Goal: Navigation & Orientation: Find specific page/section

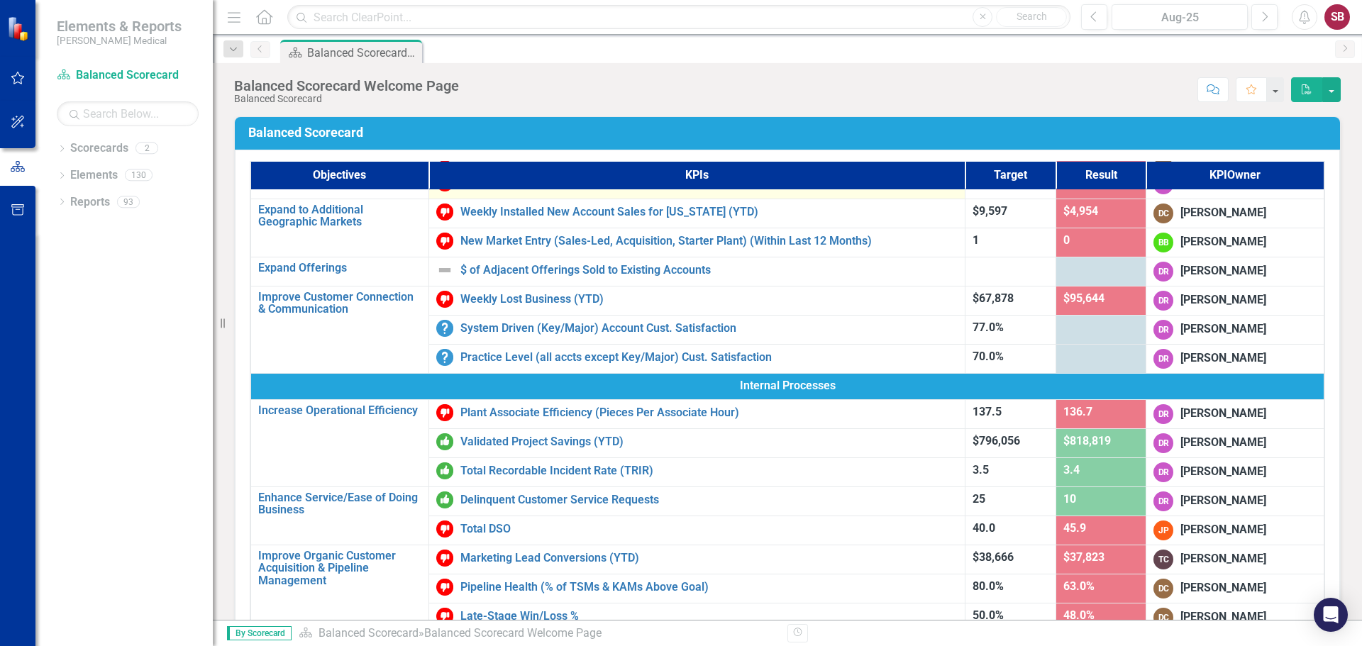
scroll to position [213, 0]
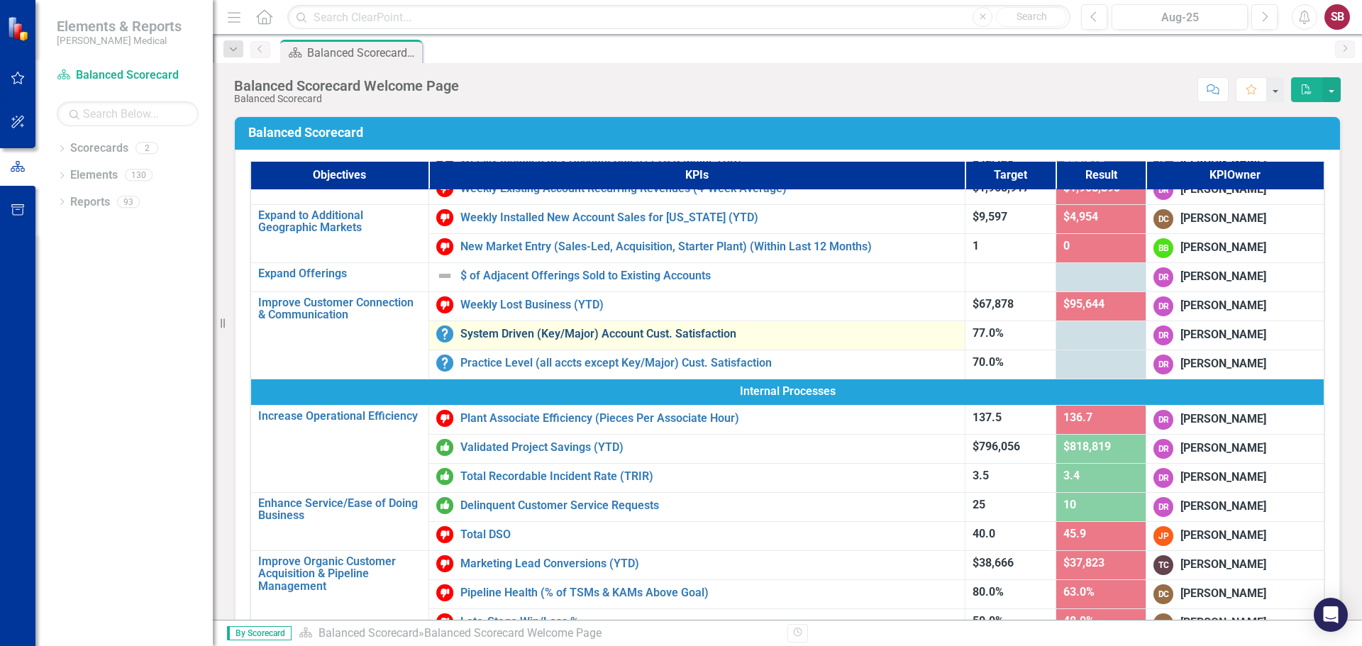
click at [509, 332] on link "System Driven (Key/Major) Account Cust. Satisfaction" at bounding box center [708, 334] width 497 height 13
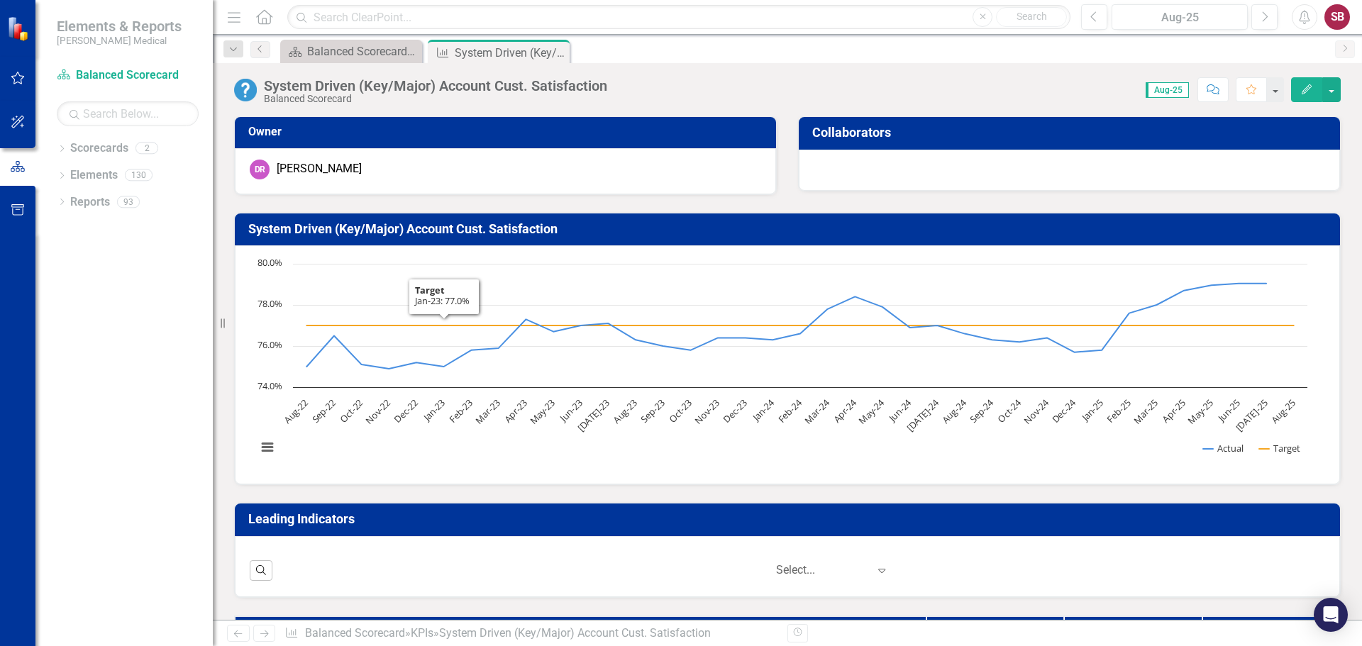
scroll to position [1, 0]
click at [815, 573] on div at bounding box center [822, 570] width 92 height 19
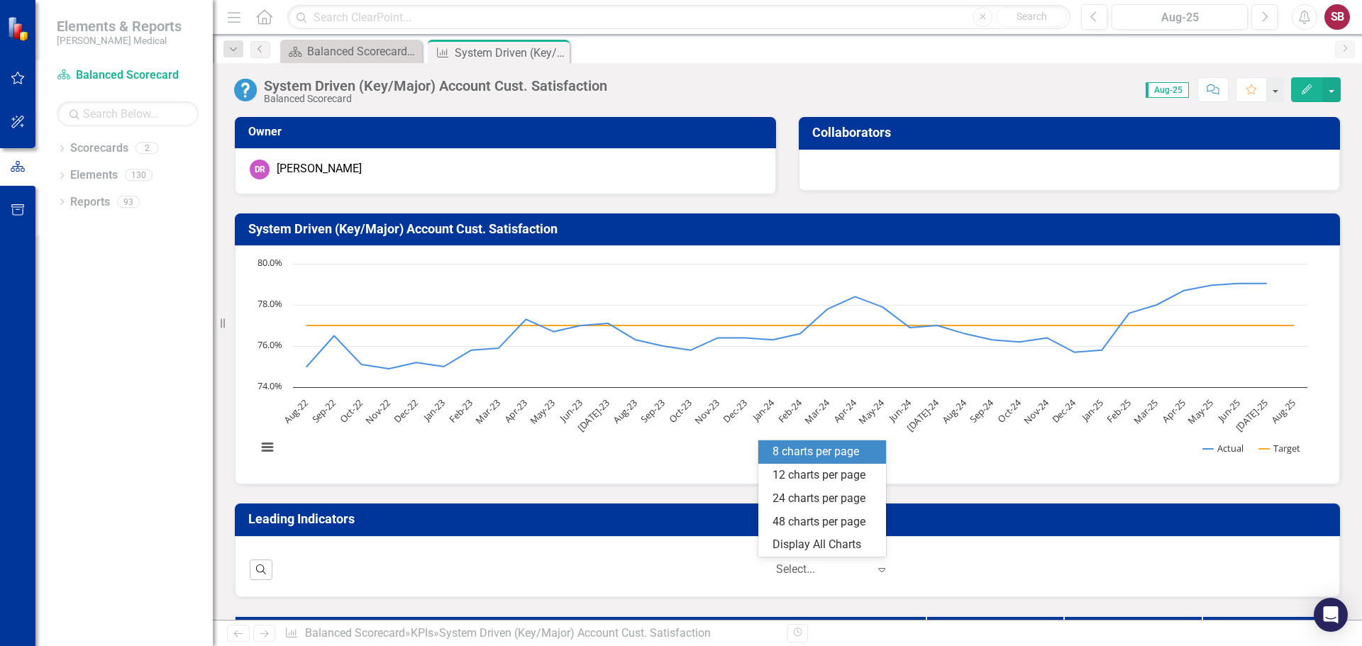
click at [815, 573] on div at bounding box center [822, 570] width 92 height 19
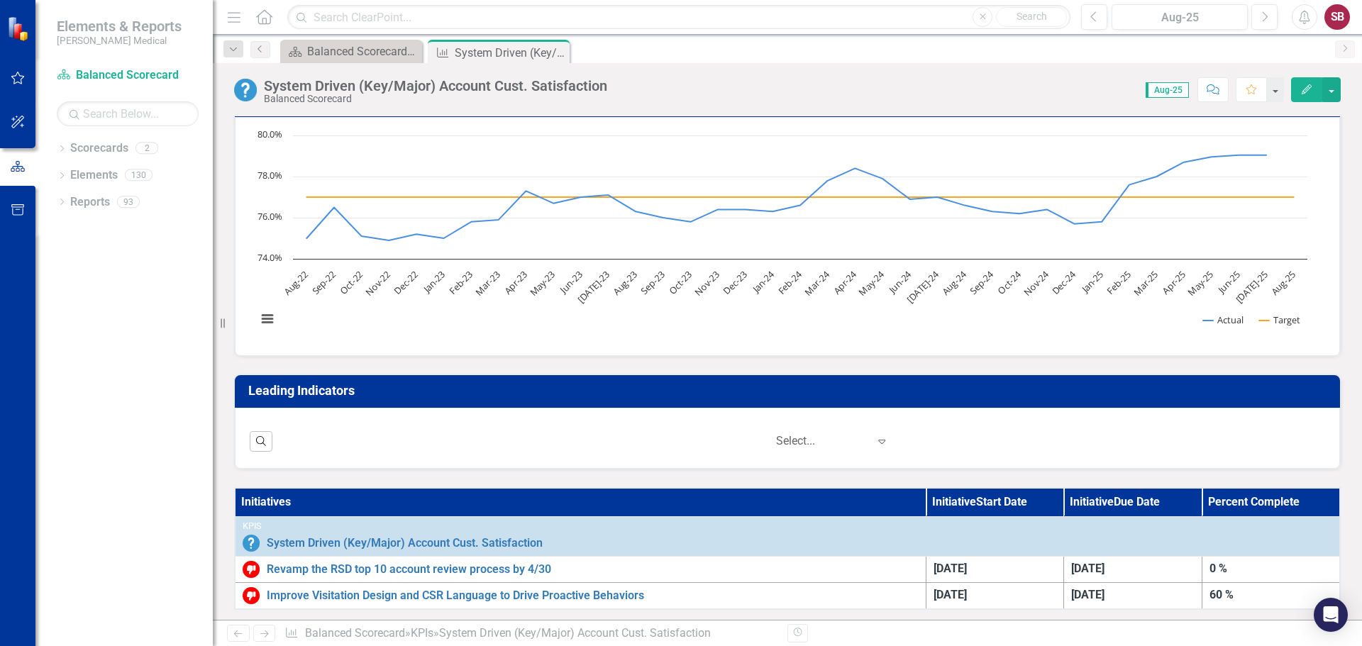
scroll to position [426, 0]
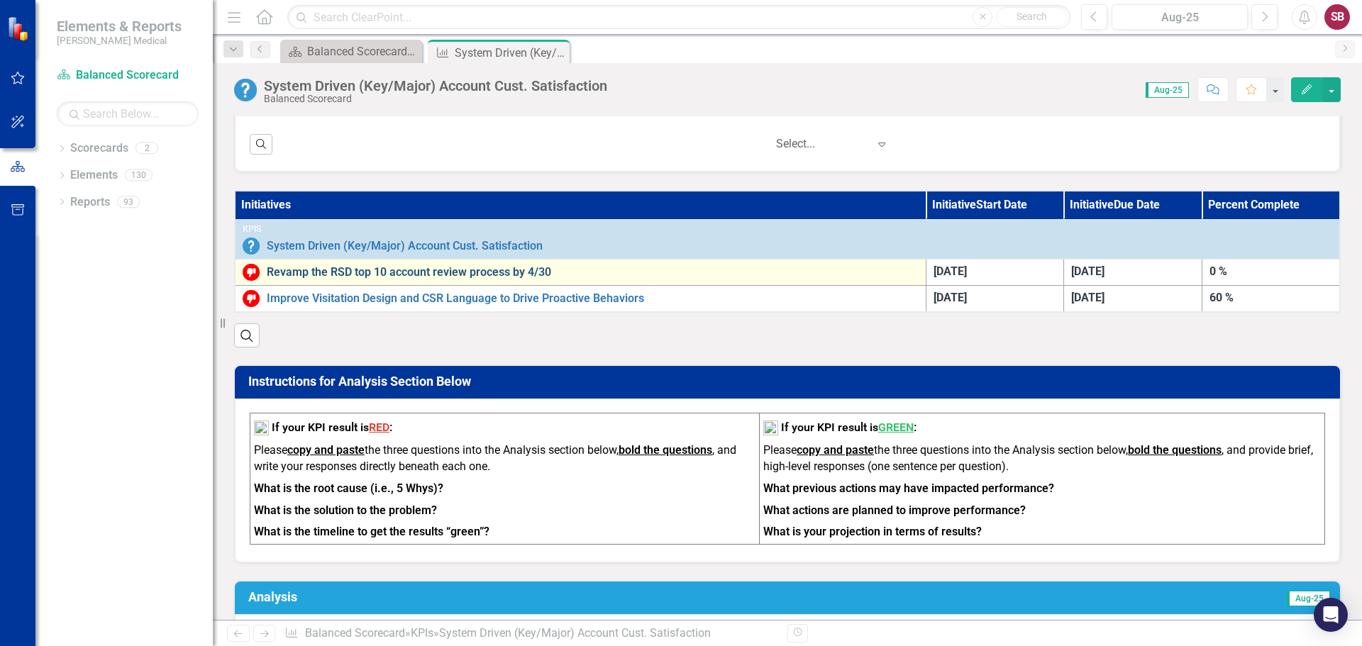
click at [395, 273] on link "Revamp the RSD top 10 account review process by 4/30" at bounding box center [593, 272] width 652 height 13
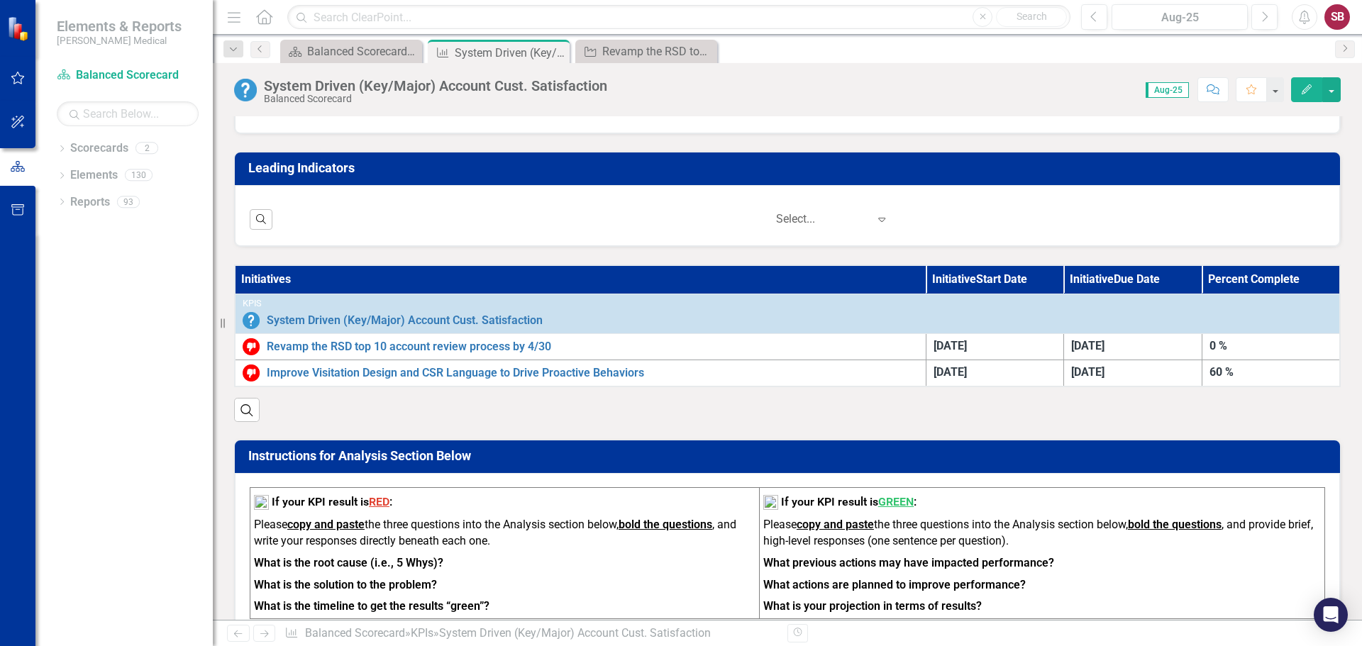
scroll to position [355, 0]
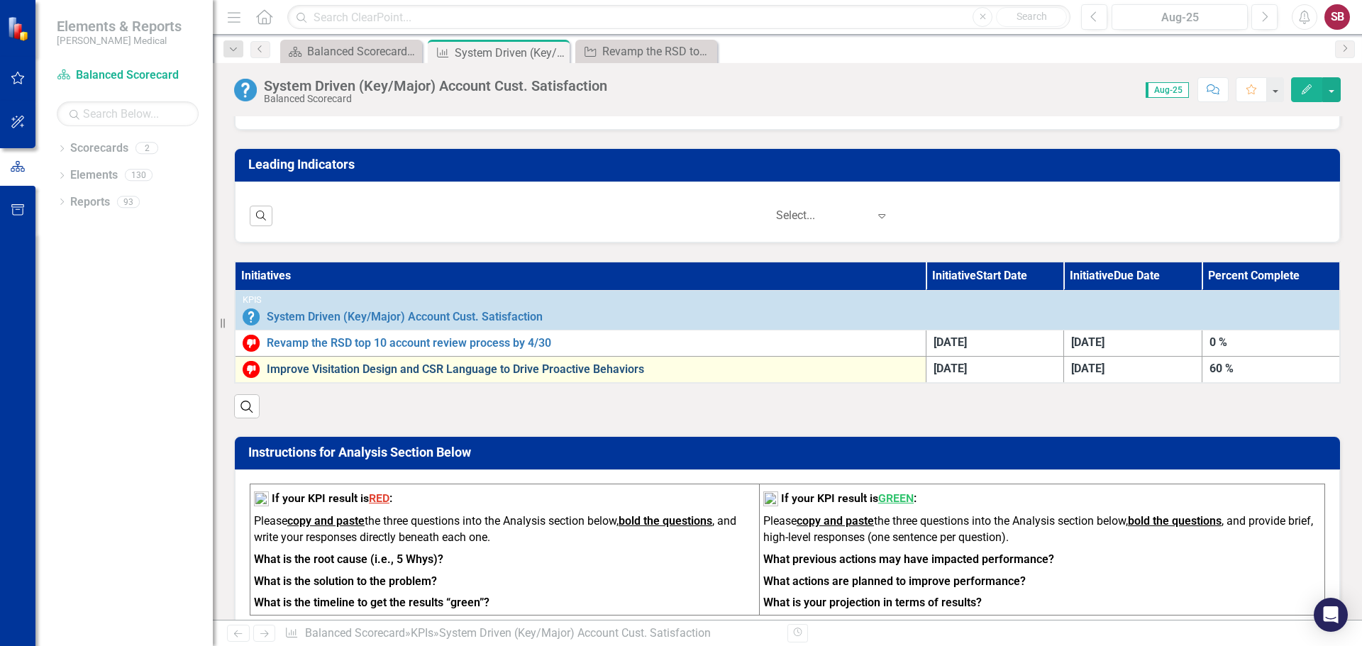
click at [409, 366] on link "Improve Visitation Design and CSR Language to Drive Proactive Behaviors" at bounding box center [593, 369] width 652 height 13
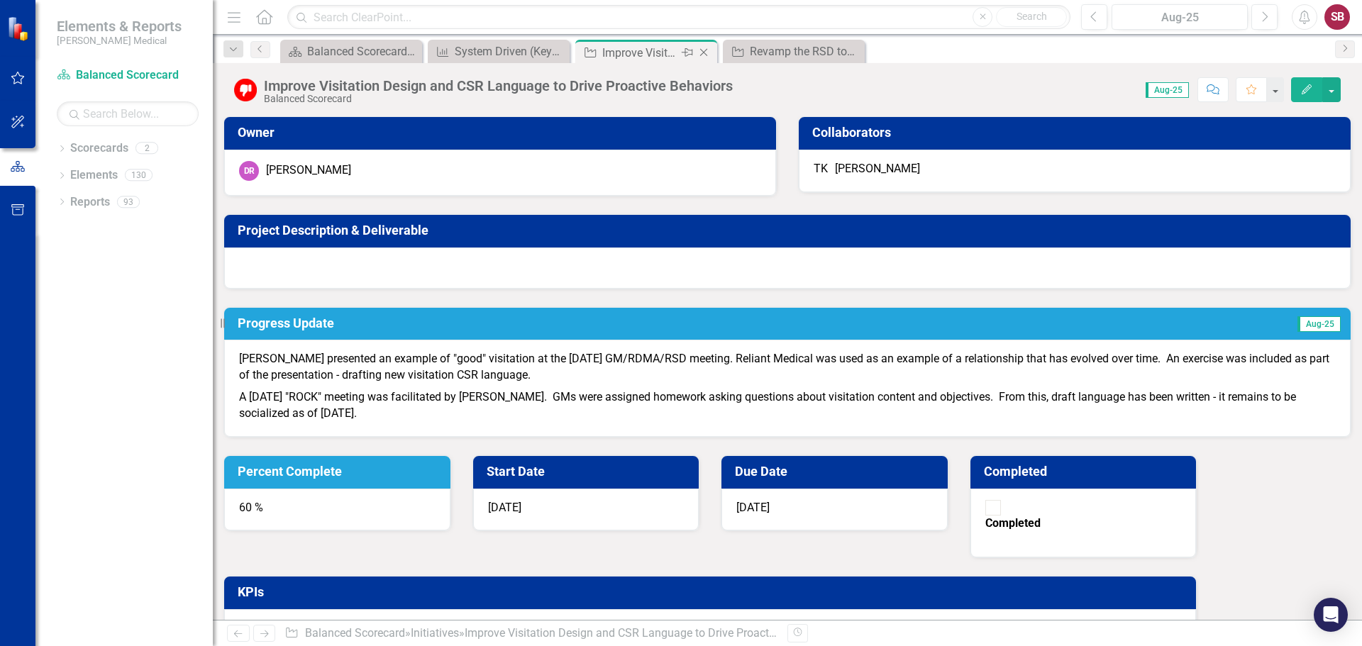
click at [704, 53] on icon at bounding box center [704, 53] width 8 height 8
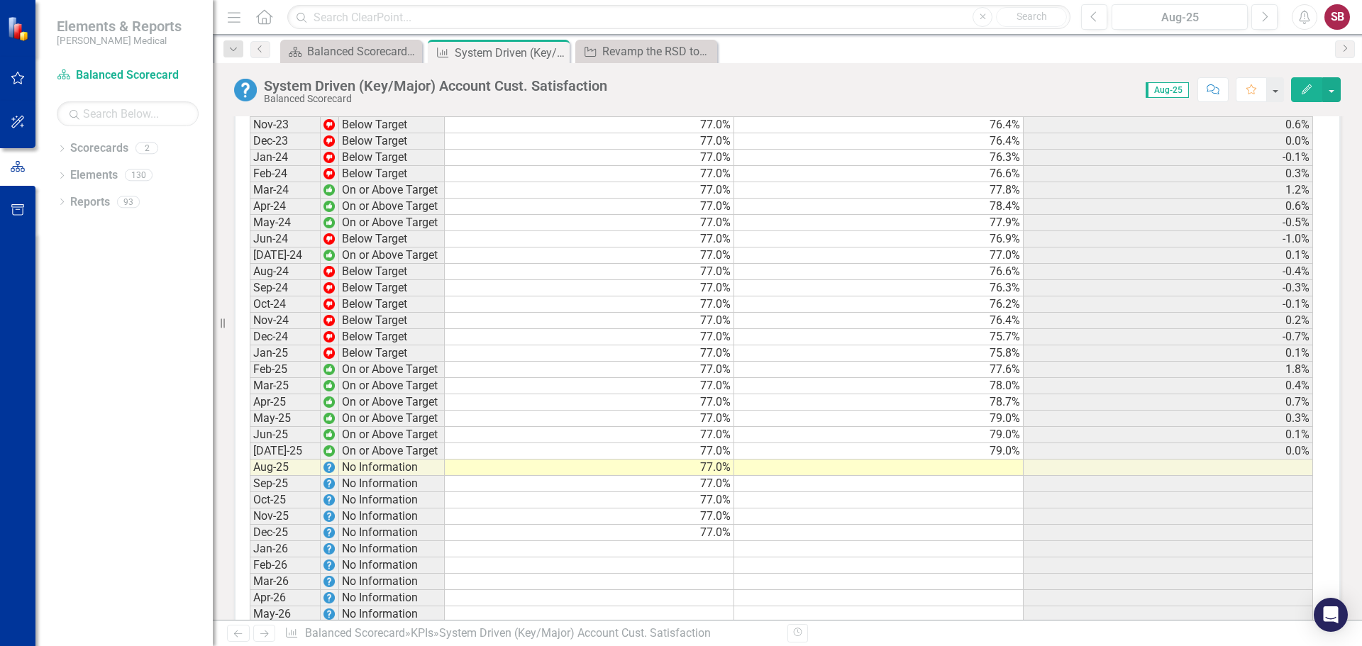
scroll to position [1701, 0]
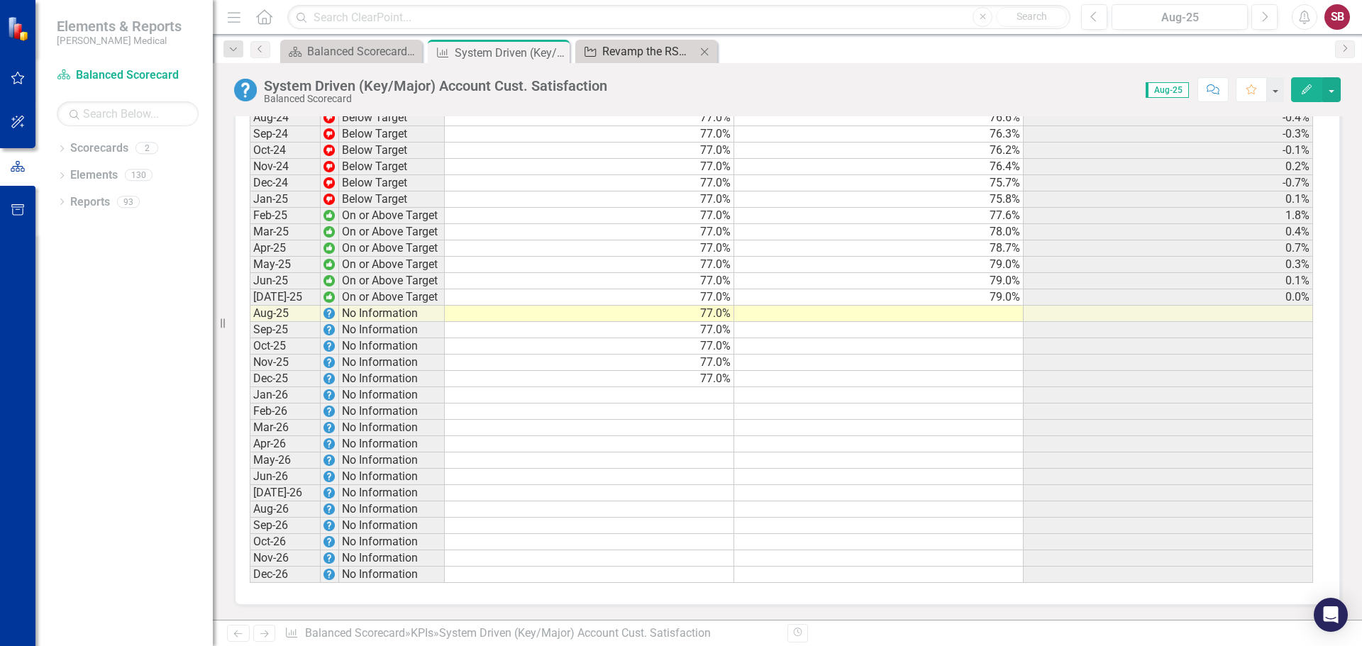
click at [626, 55] on div "Revamp the RSD top 10 account review process by 4/30" at bounding box center [649, 52] width 94 height 18
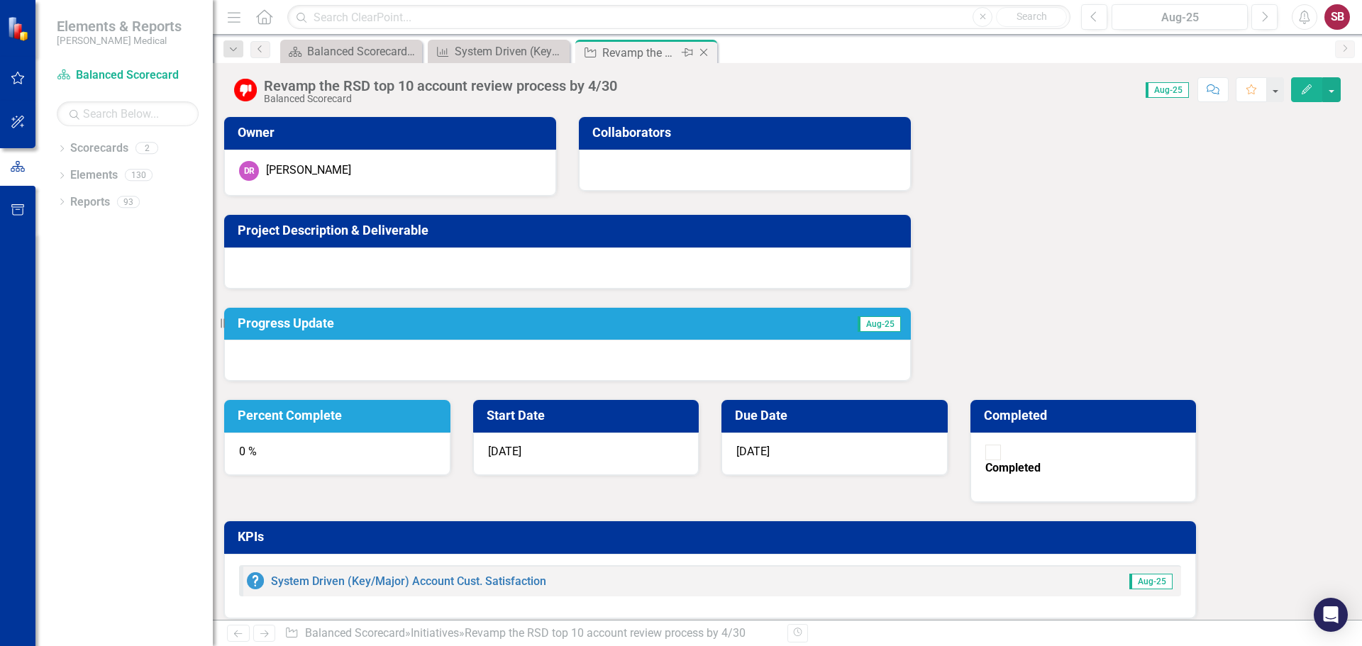
click at [706, 53] on icon "Close" at bounding box center [704, 52] width 14 height 11
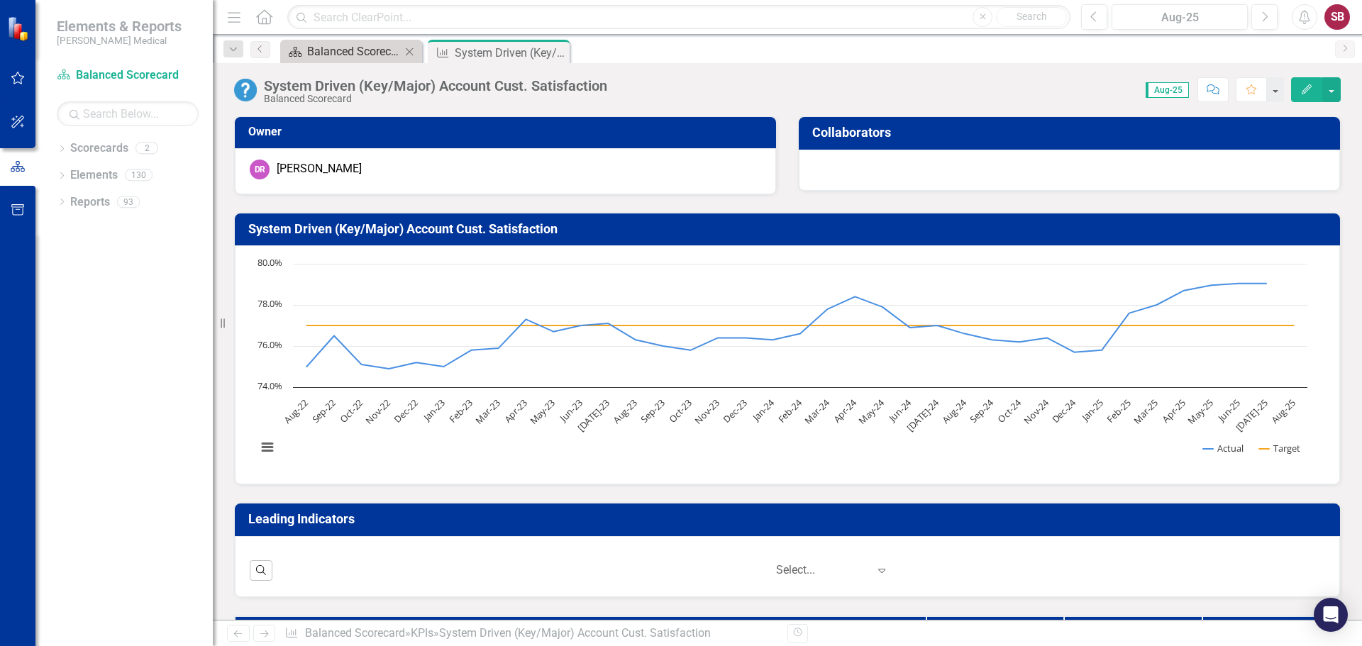
click at [338, 51] on div "Balanced Scorecard Welcome Page" at bounding box center [354, 52] width 94 height 18
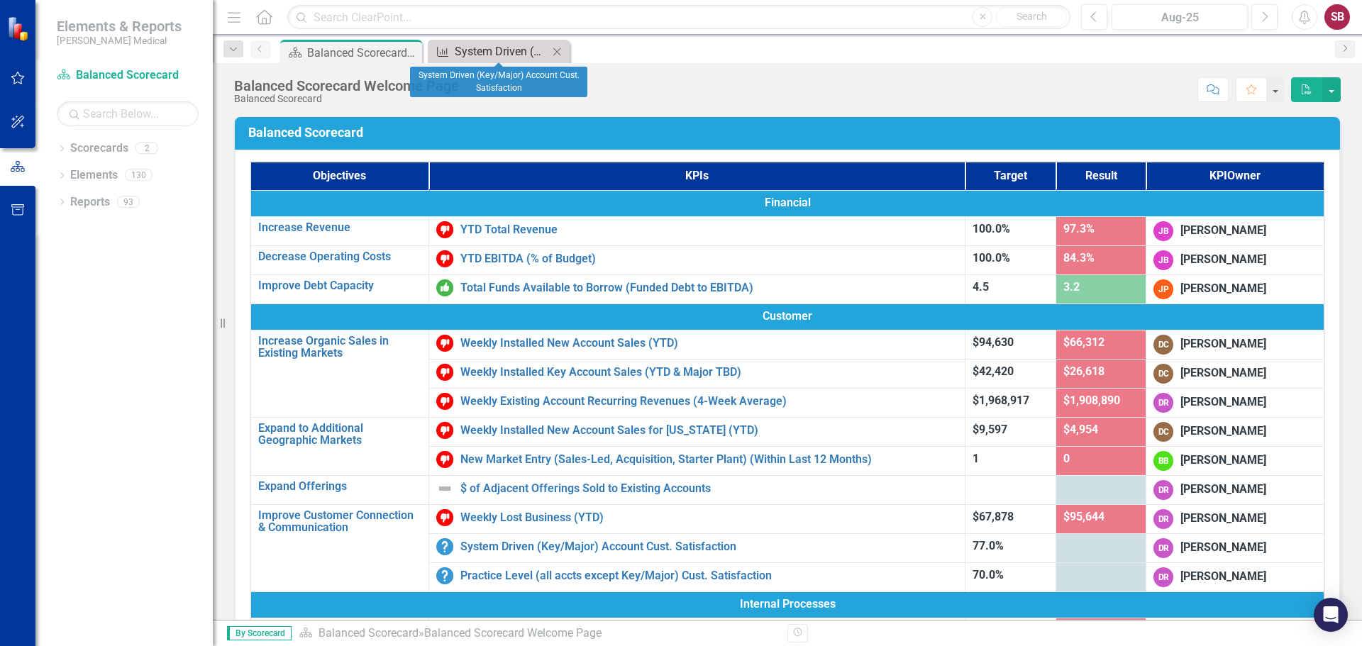
click at [463, 50] on div "System Driven (Key/Major) Account Cust. Satisfaction" at bounding box center [502, 52] width 94 height 18
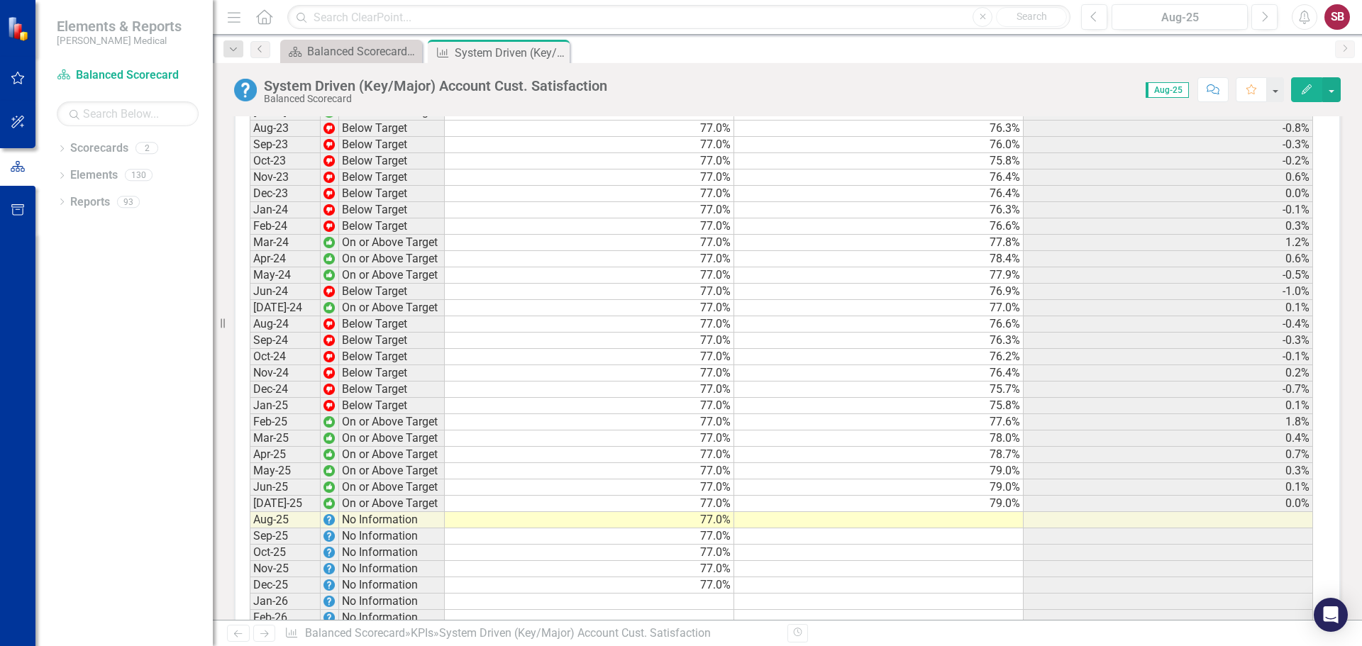
scroll to position [1490, 0]
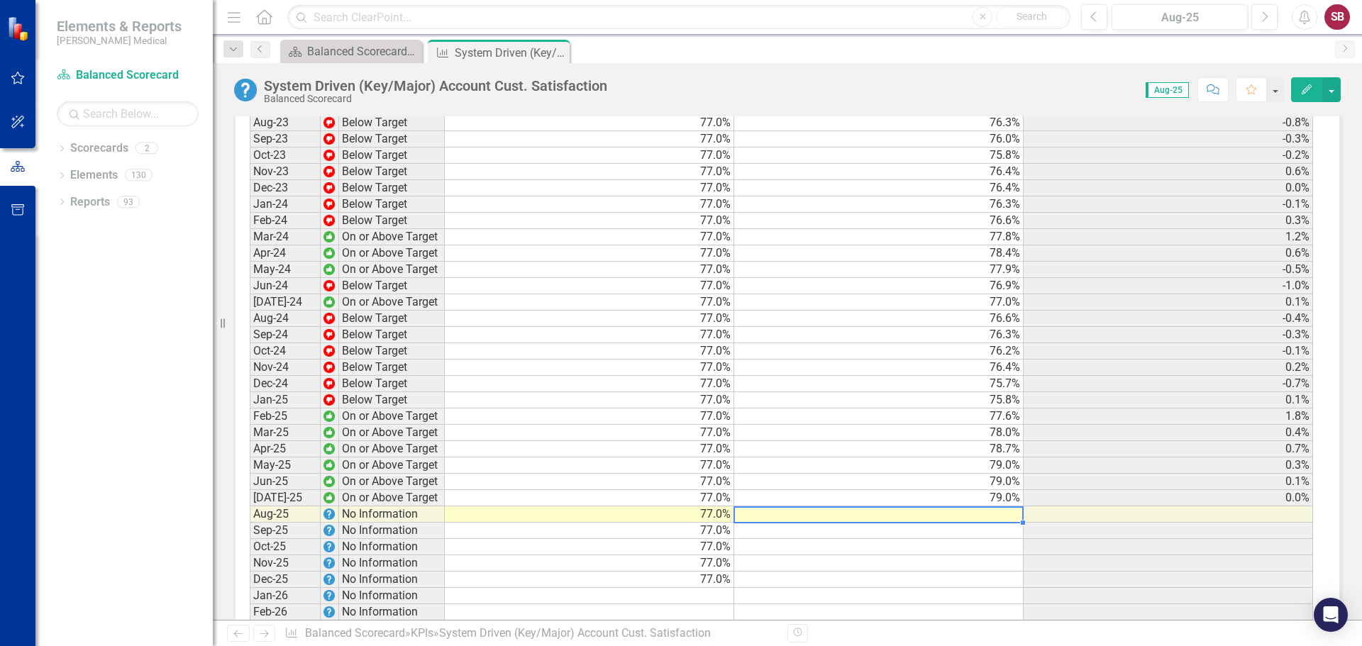
click at [922, 523] on td at bounding box center [878, 515] width 289 height 16
drag, startPoint x: 984, startPoint y: 528, endPoint x: 995, endPoint y: 529, distance: 11.4
click at [990, 523] on td at bounding box center [878, 515] width 289 height 16
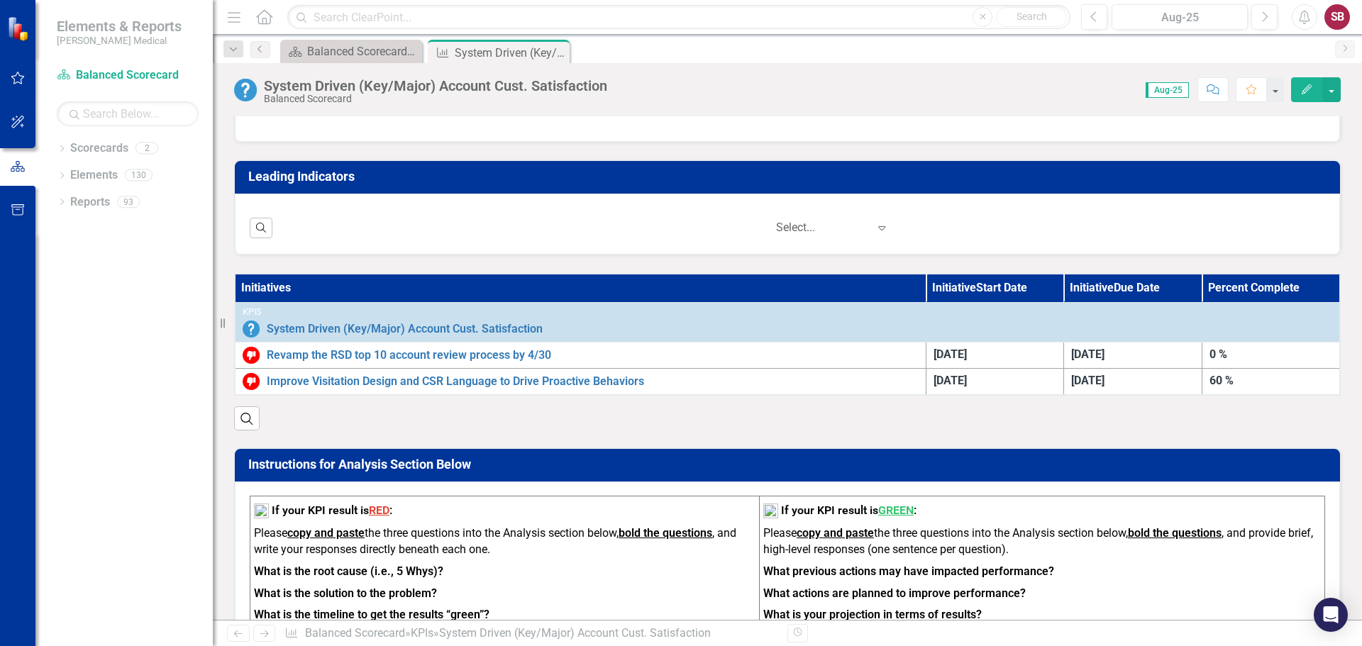
scroll to position [0, 0]
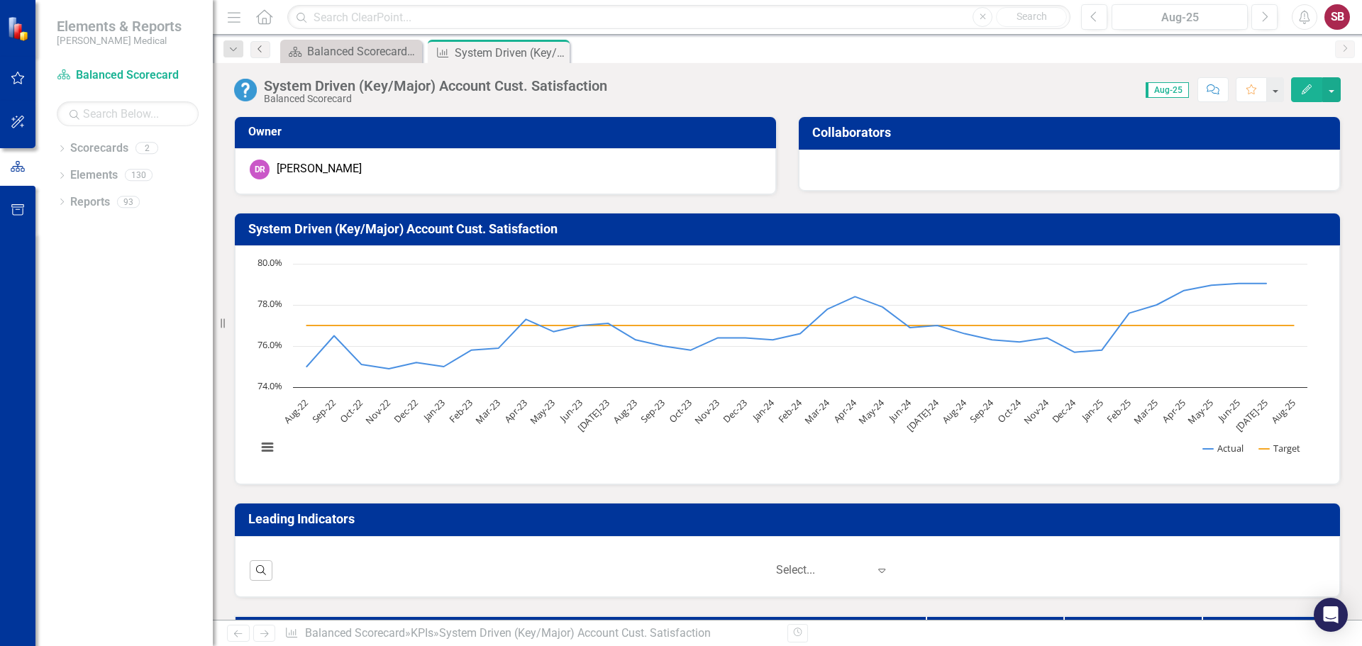
click at [263, 51] on icon "Previous" at bounding box center [260, 49] width 11 height 9
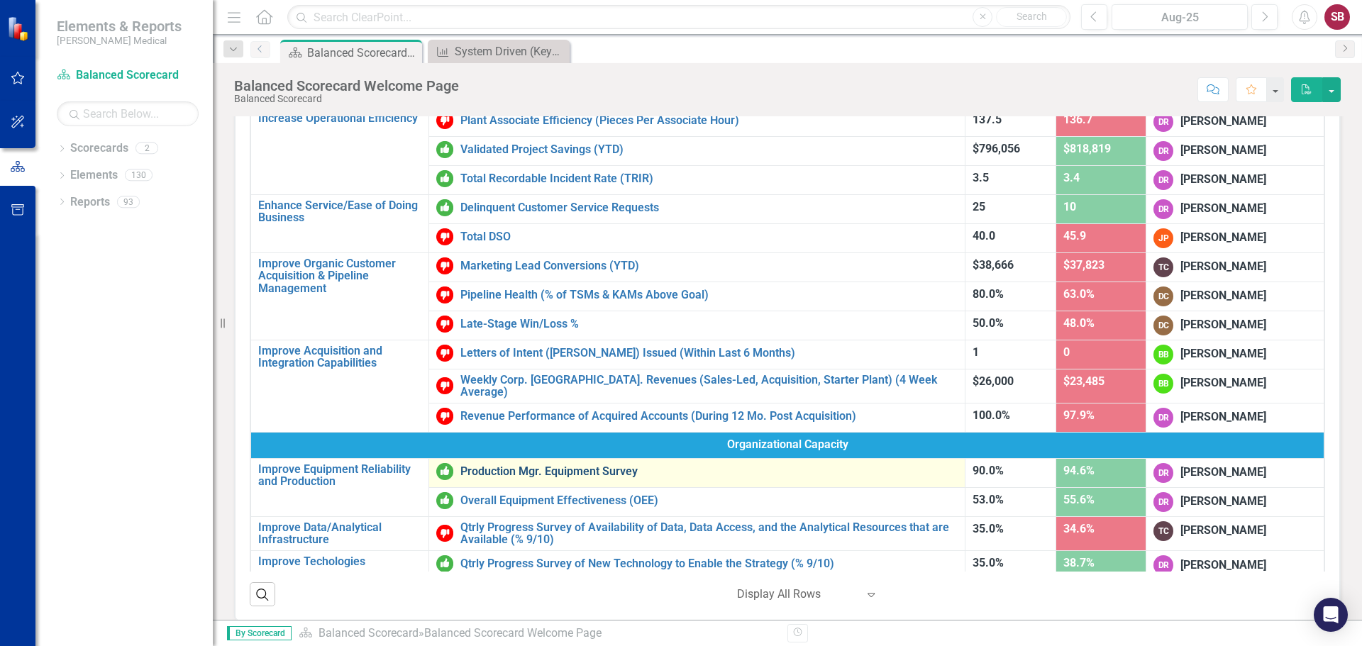
scroll to position [366, 0]
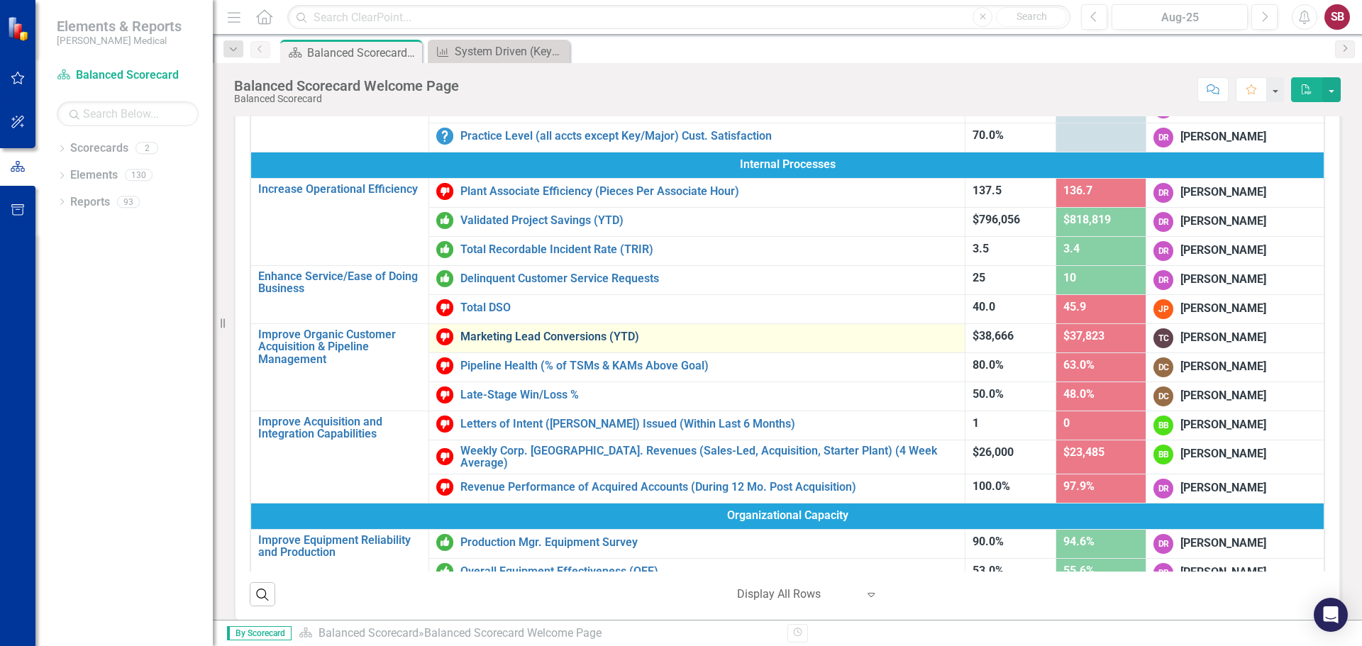
click at [501, 337] on link "Marketing Lead Conversions (YTD)" at bounding box center [708, 337] width 497 height 13
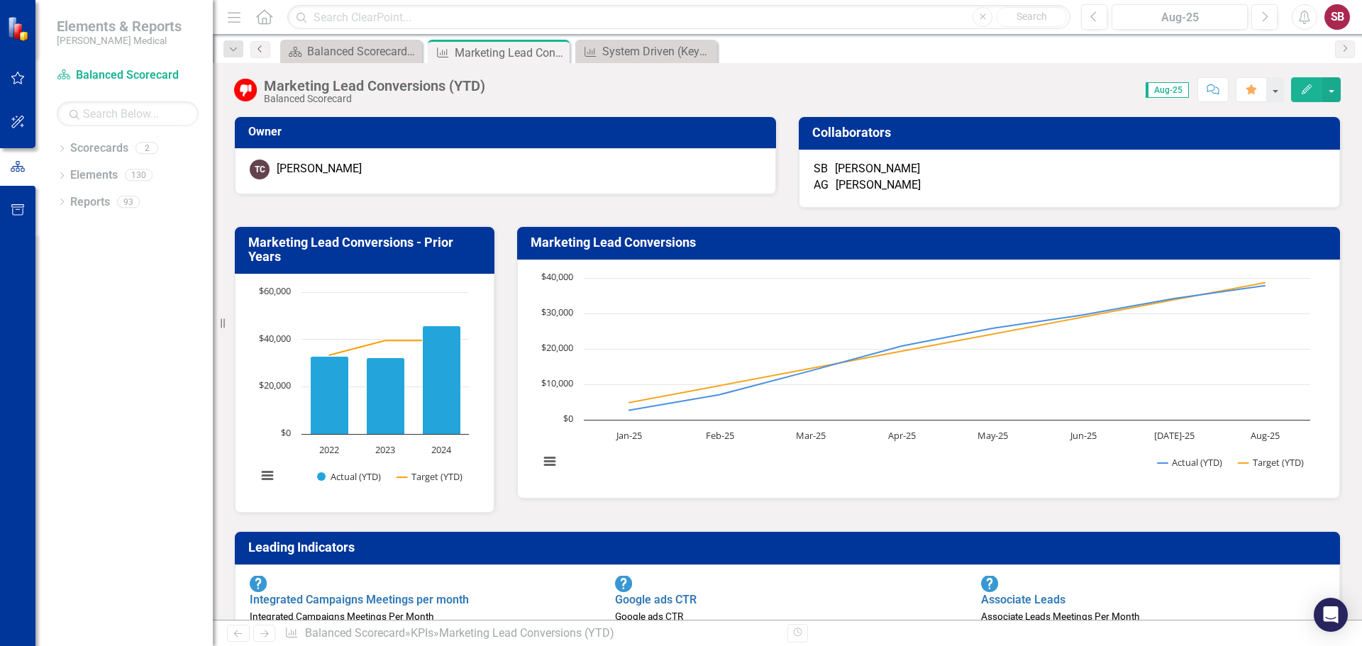
click at [263, 48] on icon "Previous" at bounding box center [260, 49] width 11 height 9
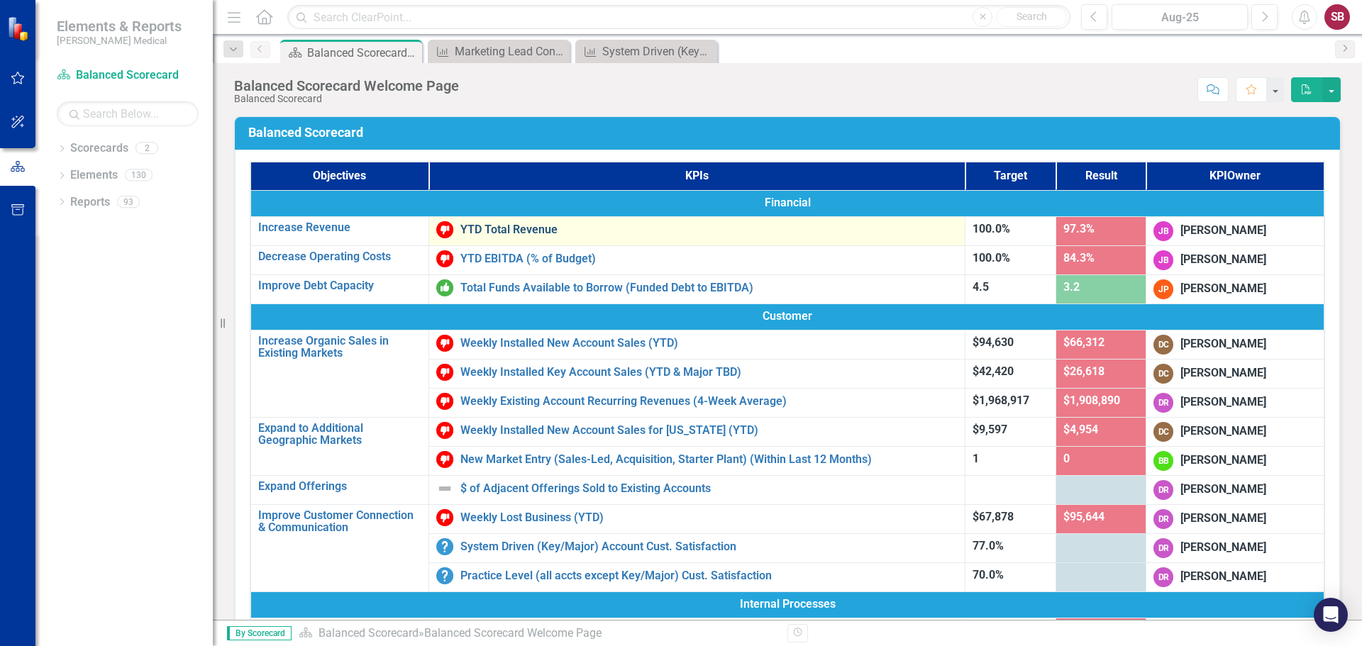
click at [485, 227] on link "YTD Total Revenue" at bounding box center [708, 229] width 497 height 13
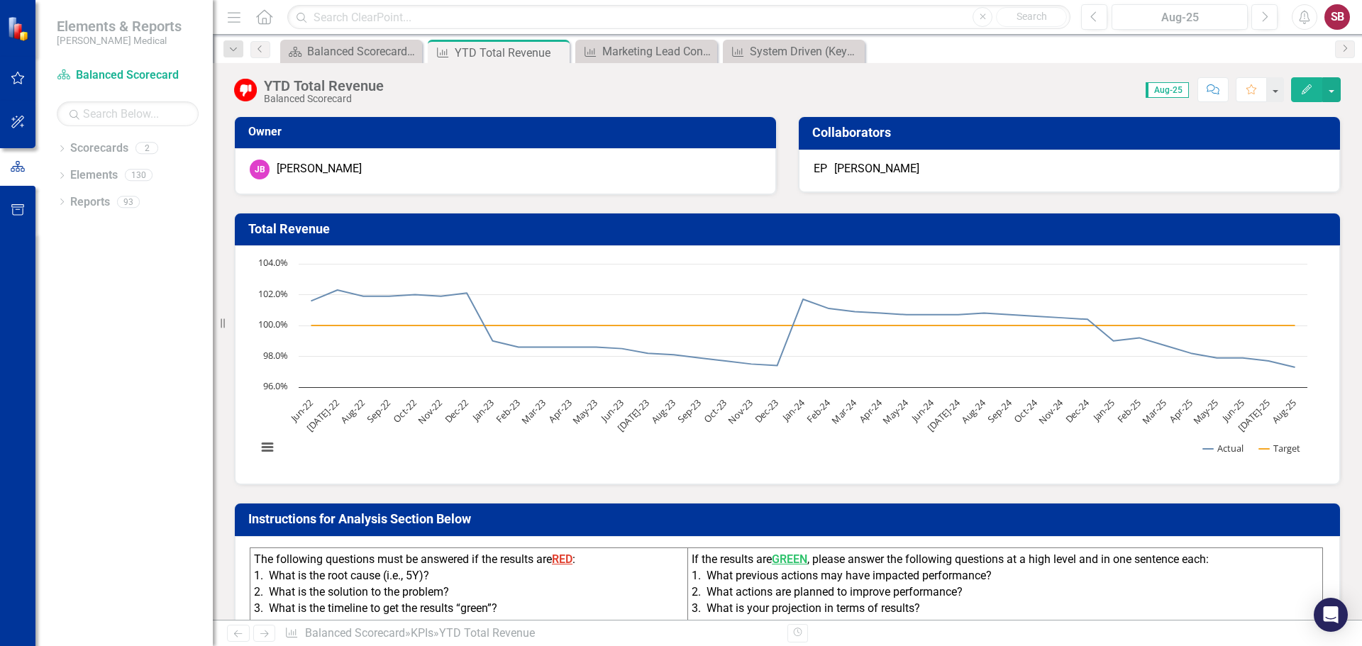
click at [269, 634] on icon "Next" at bounding box center [264, 633] width 12 height 9
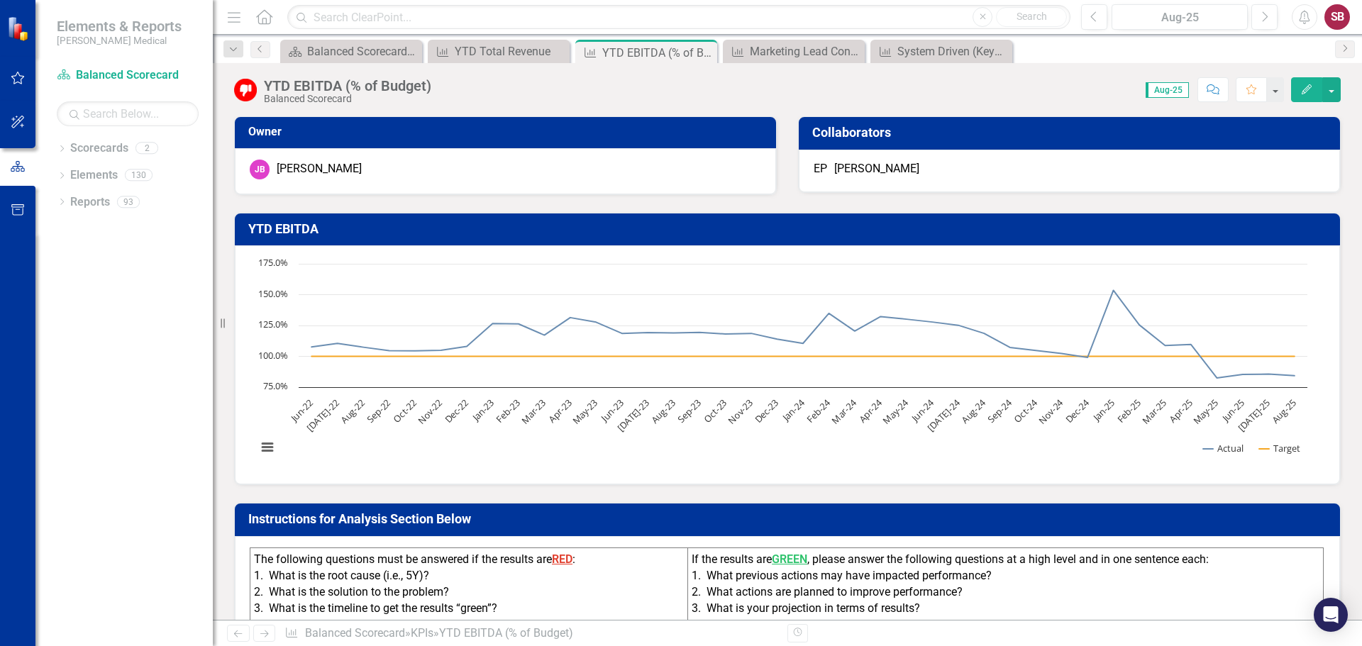
click at [269, 634] on icon "Next" at bounding box center [264, 633] width 12 height 9
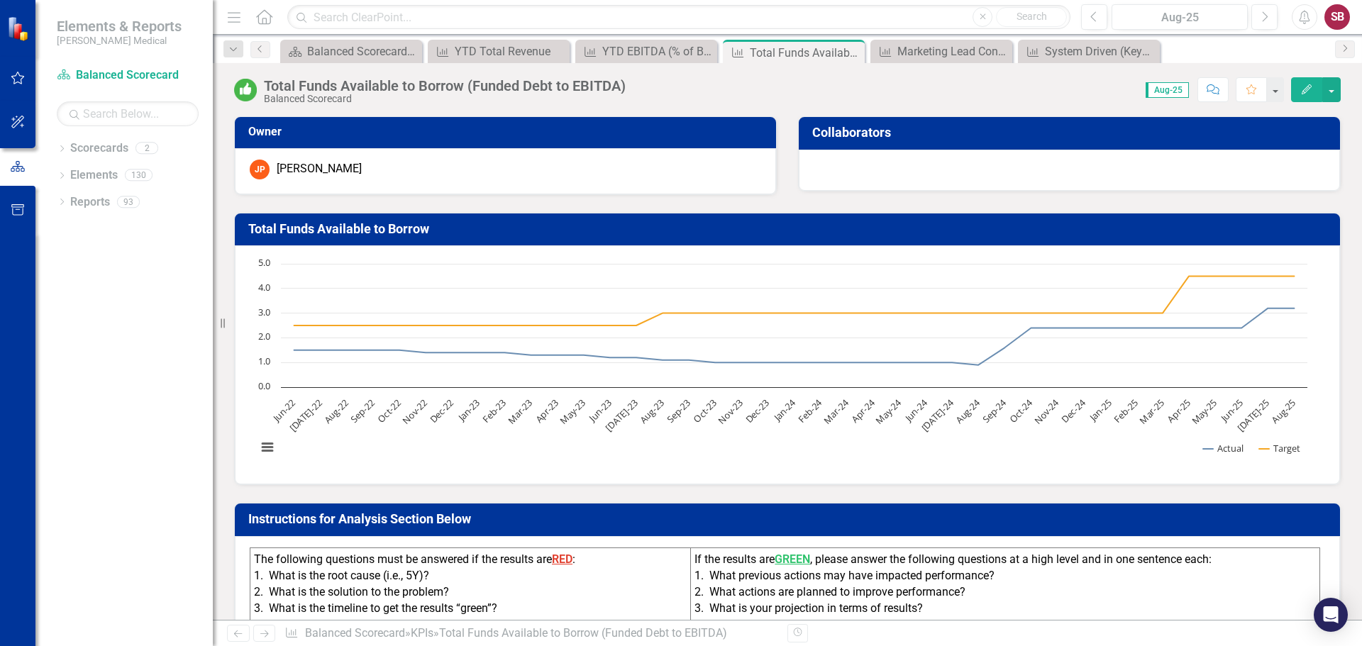
click at [269, 634] on icon "Next" at bounding box center [264, 633] width 12 height 9
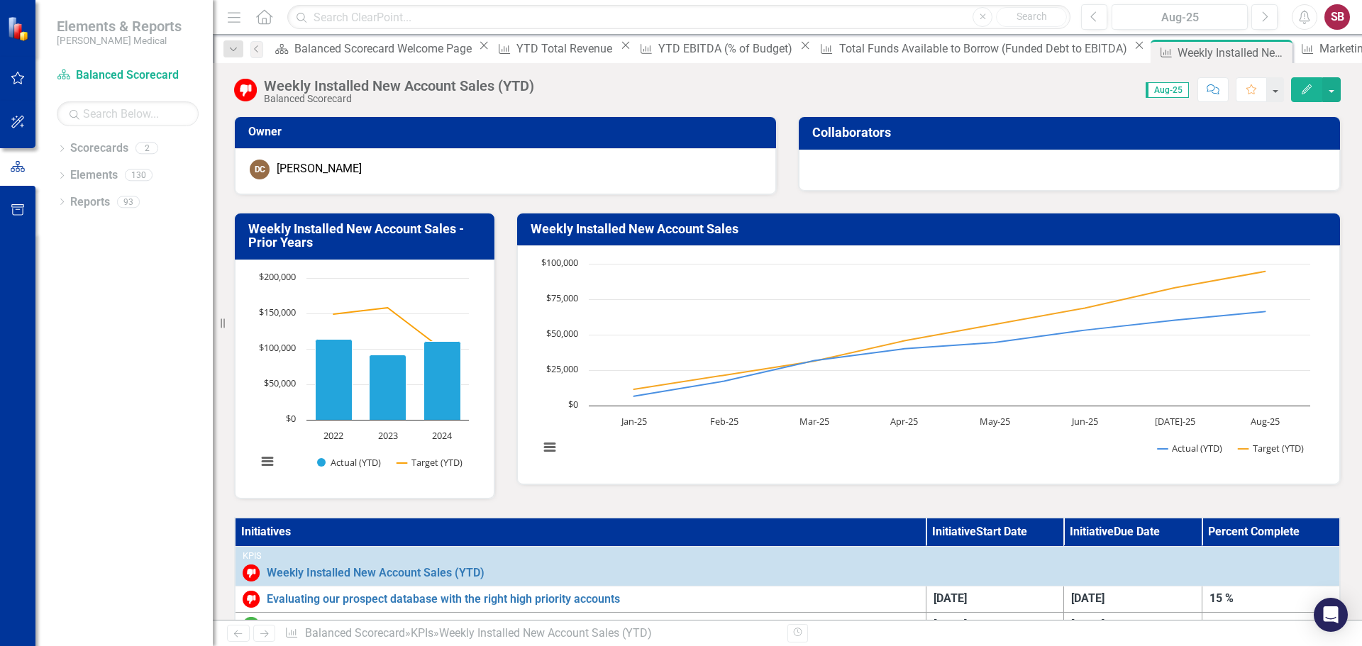
click at [269, 634] on icon "Next" at bounding box center [264, 633] width 12 height 9
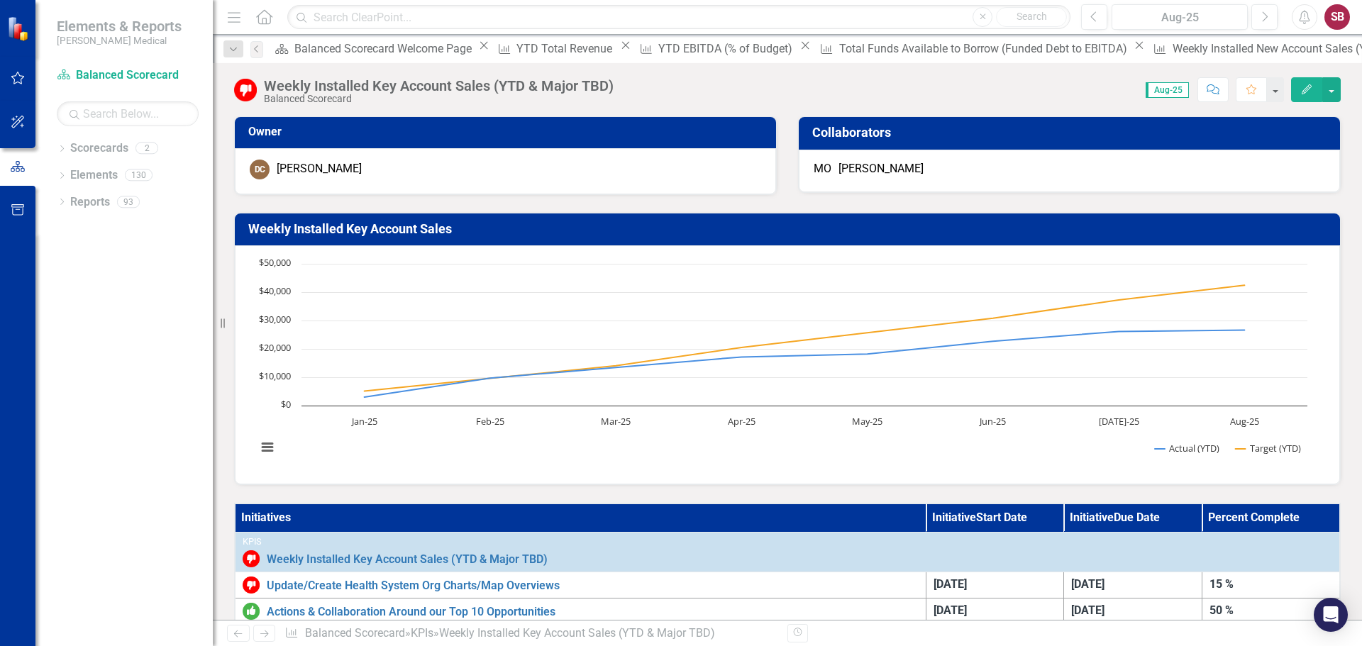
click at [269, 634] on icon "Next" at bounding box center [264, 633] width 12 height 9
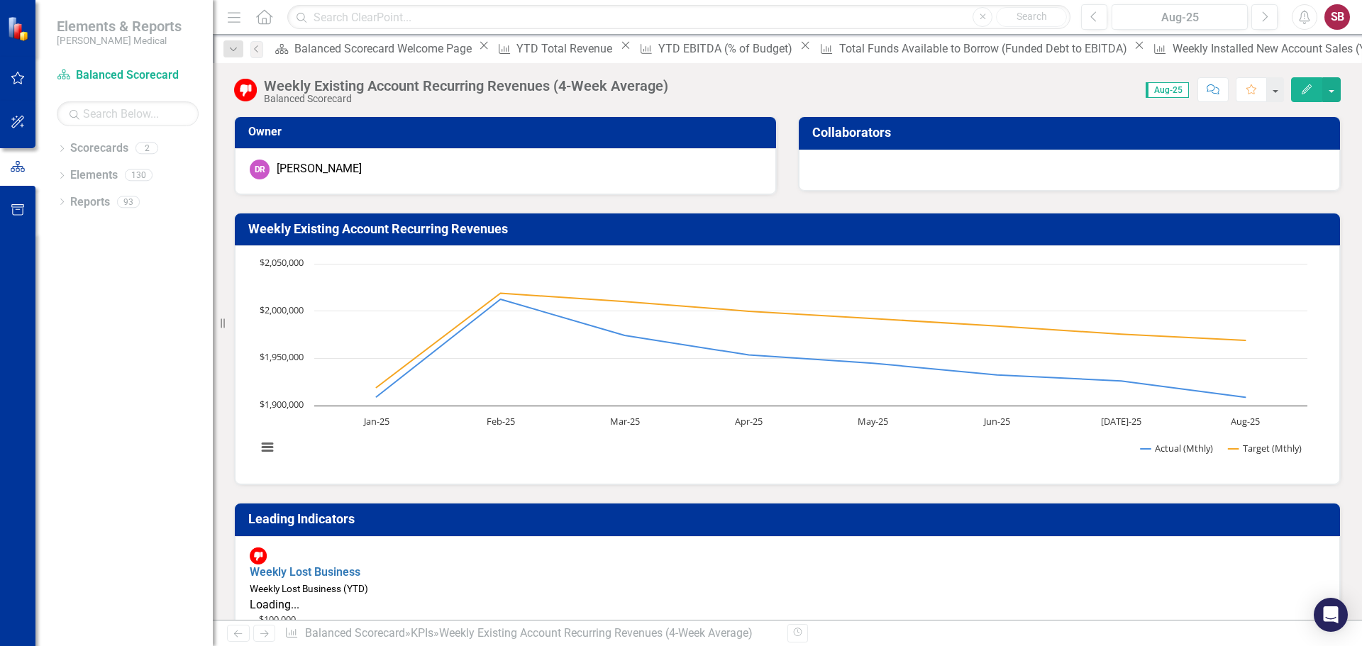
click at [269, 634] on icon "Next" at bounding box center [264, 633] width 12 height 9
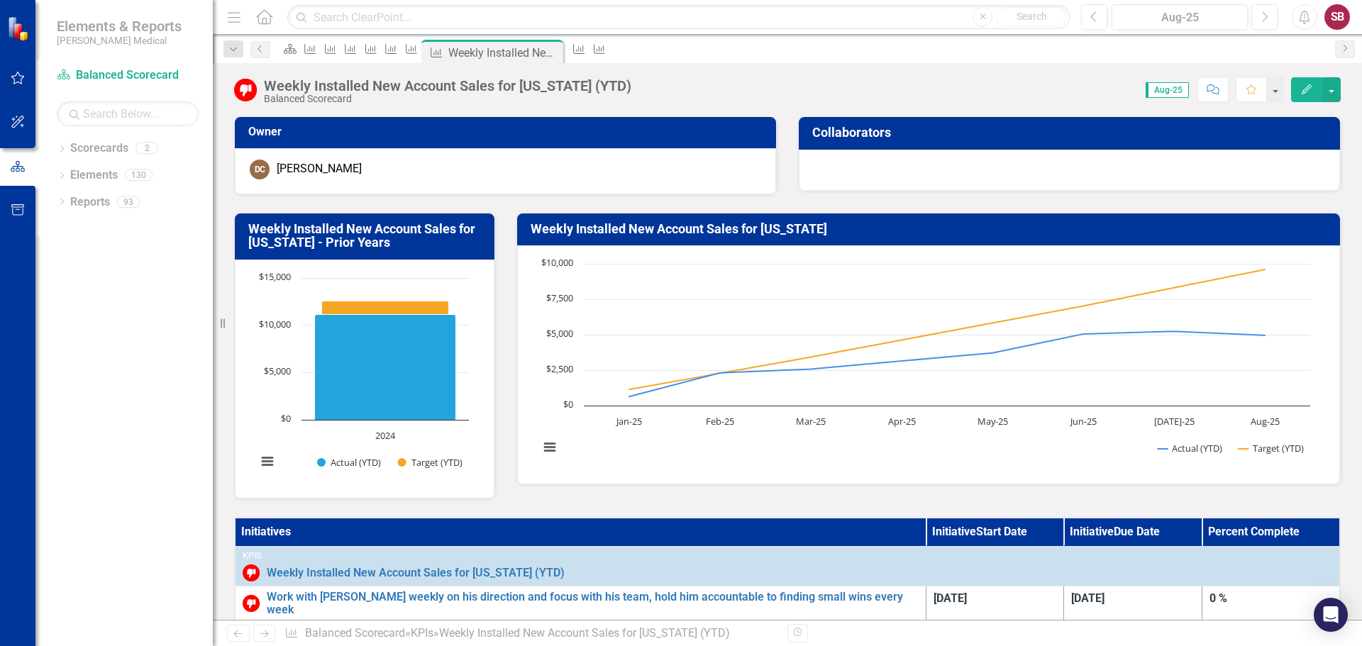
click at [269, 634] on icon "Next" at bounding box center [264, 633] width 12 height 9
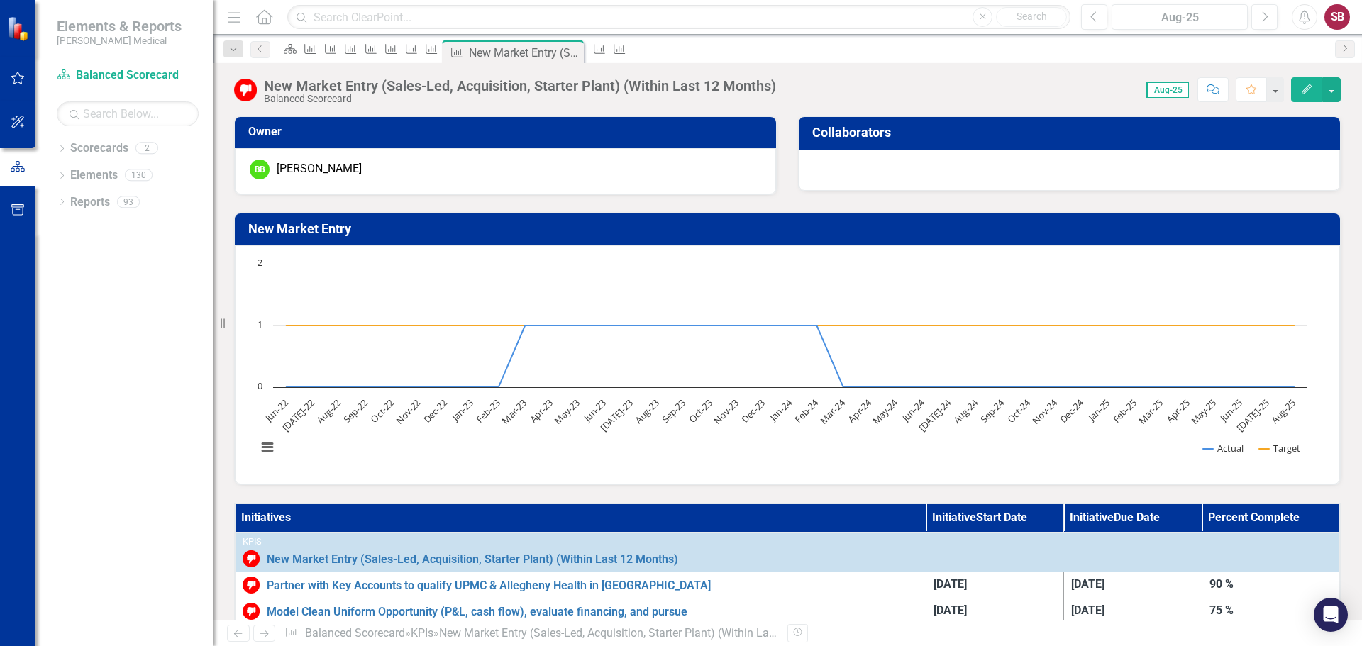
click at [269, 634] on icon "Next" at bounding box center [264, 633] width 12 height 9
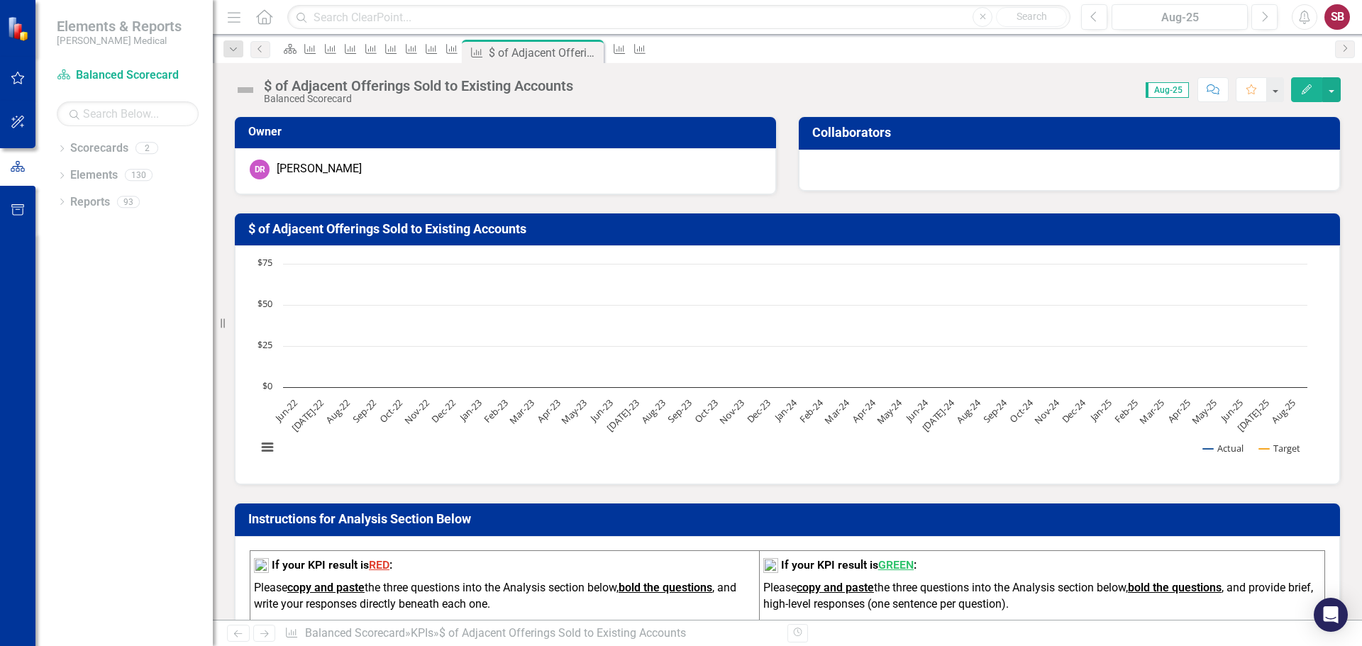
click at [269, 634] on icon "Next" at bounding box center [264, 633] width 12 height 9
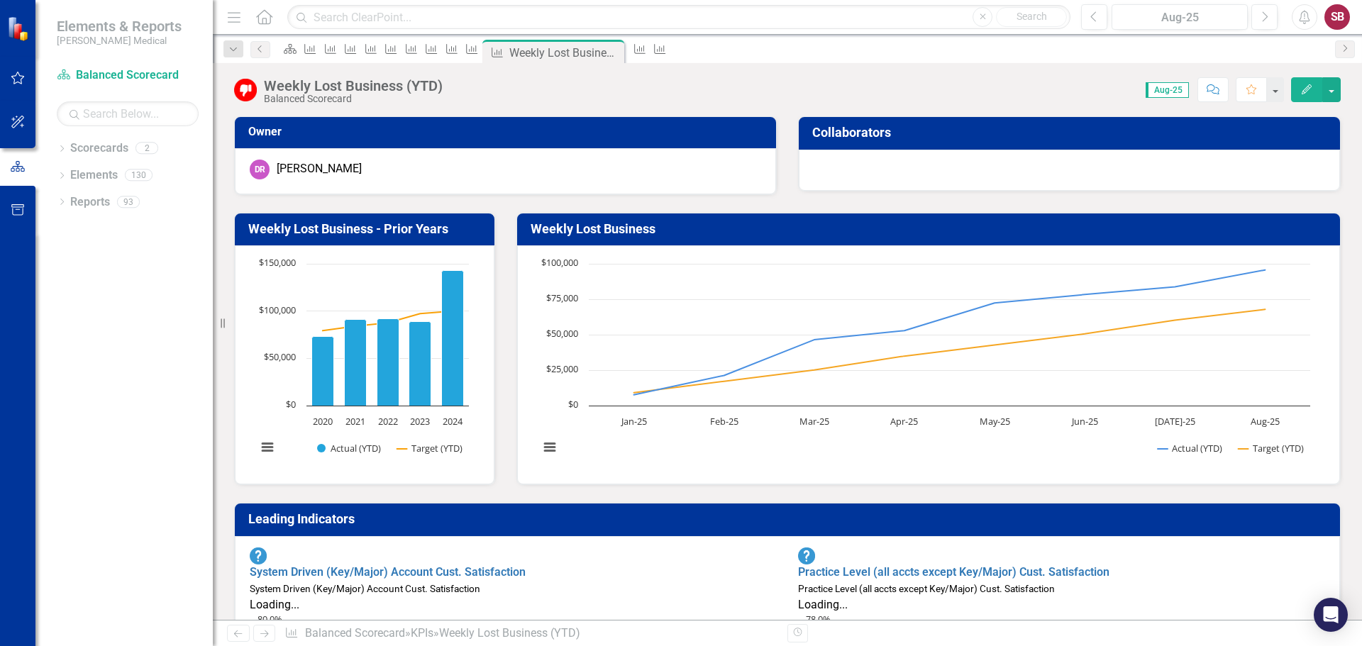
click at [269, 634] on icon "Next" at bounding box center [264, 633] width 12 height 9
